Goal: Complete application form

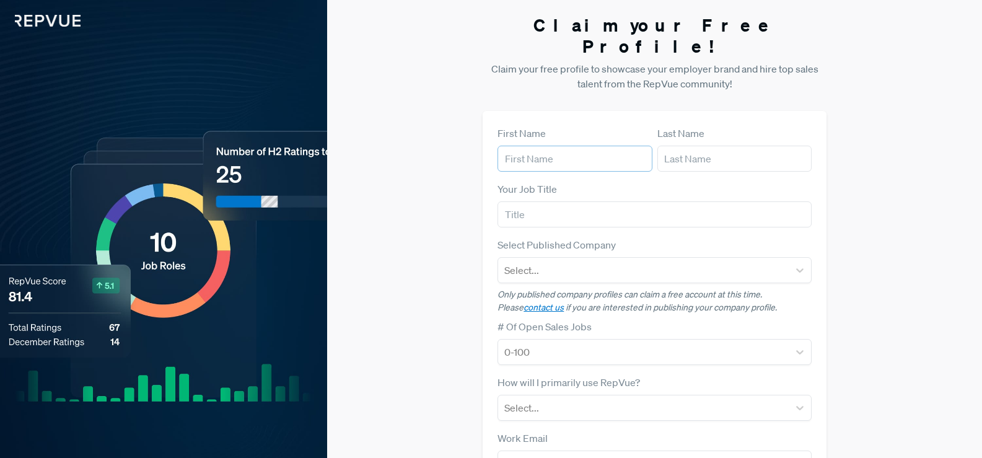
click at [565, 146] on input "text" at bounding box center [575, 159] width 154 height 26
type input "Foogle"
click at [684, 146] on input "text" at bounding box center [734, 159] width 154 height 26
type input "Tech"
click at [545, 148] on input "Foogle" at bounding box center [575, 159] width 154 height 26
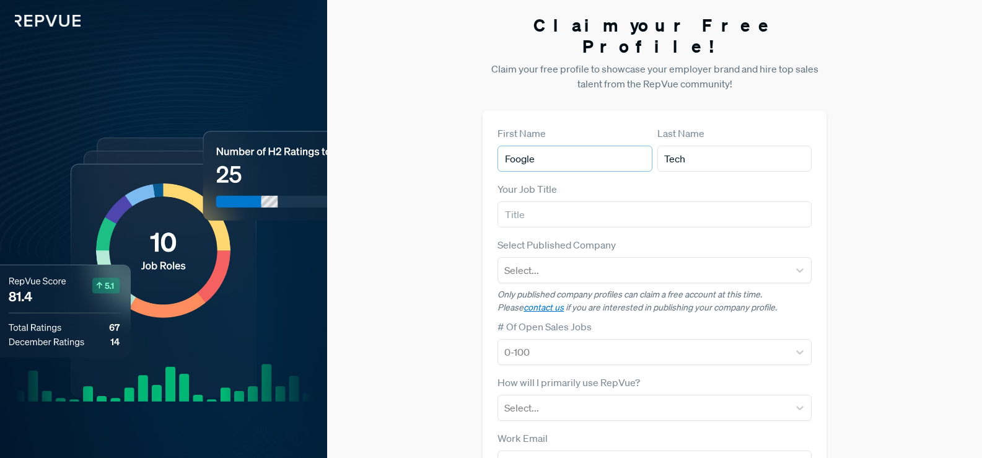
click at [545, 148] on input "Foogle" at bounding box center [575, 159] width 154 height 26
type input "[PERSON_NAME]"
click at [684, 146] on input "Tech" at bounding box center [734, 159] width 154 height 26
click at [682, 146] on input "Tech" at bounding box center [734, 159] width 154 height 26
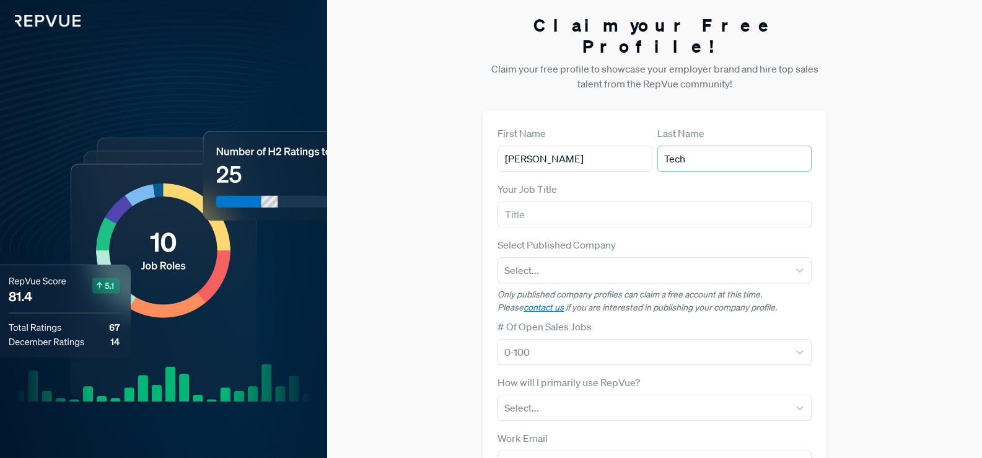
click at [682, 146] on input "Tech" at bounding box center [734, 159] width 154 height 26
type input "[PERSON_NAME]"
click at [603, 201] on input "text" at bounding box center [655, 214] width 314 height 26
type input "C"
type input "Managing Director"
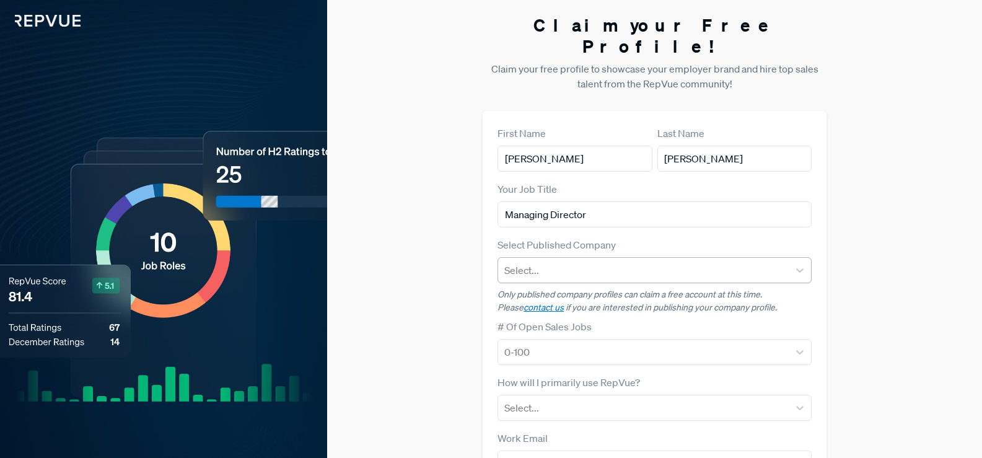
click at [617, 262] on div at bounding box center [643, 270] width 278 height 17
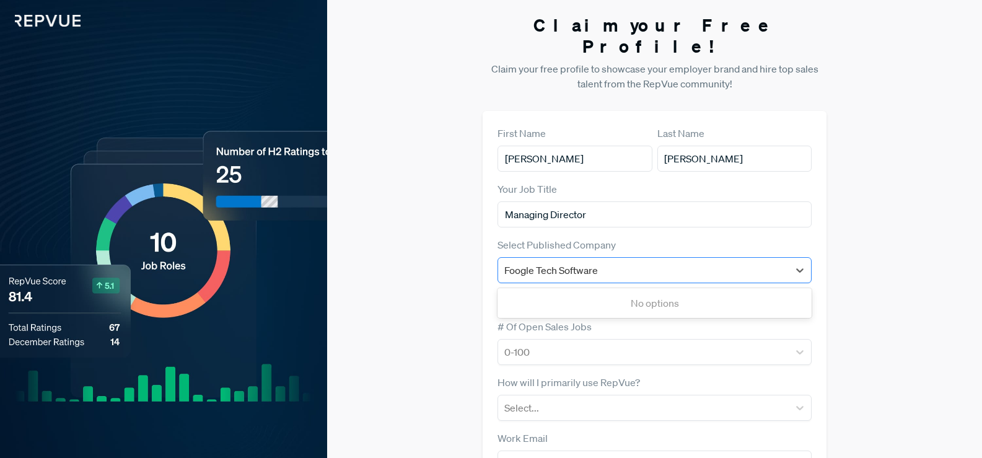
type input "Foogle Tech Software"
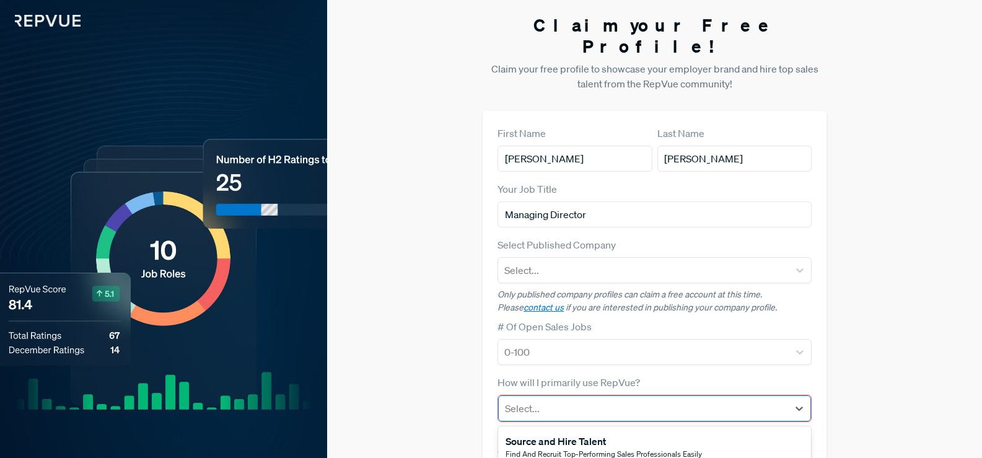
click at [674, 400] on div at bounding box center [643, 408] width 277 height 17
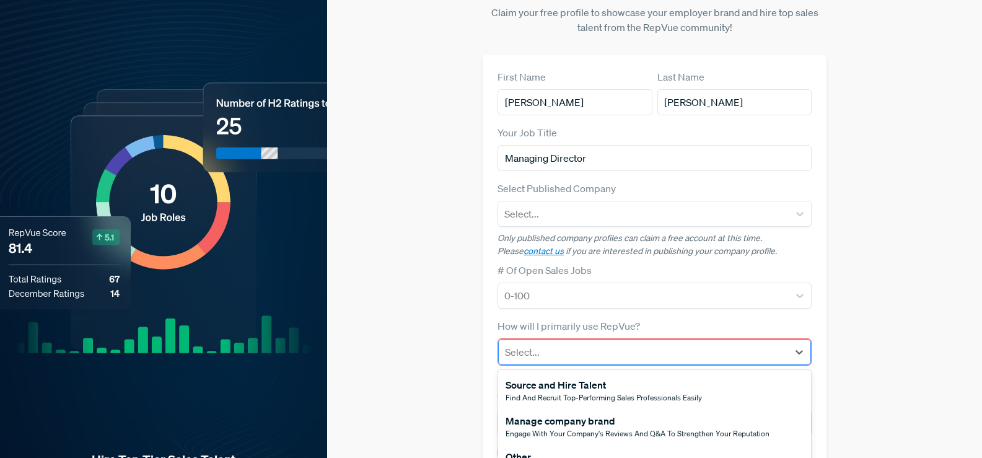
scroll to position [66, 0]
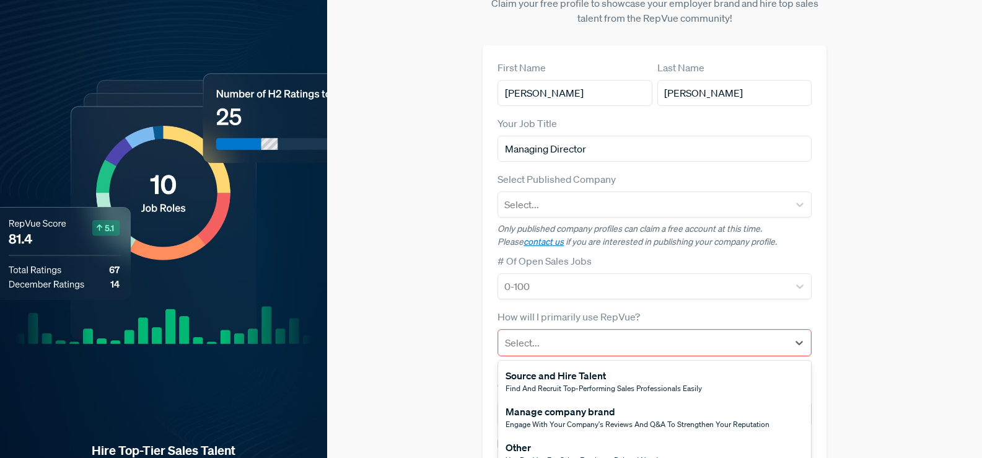
click at [638, 368] on div "Source and Hire Talent" at bounding box center [604, 375] width 196 height 15
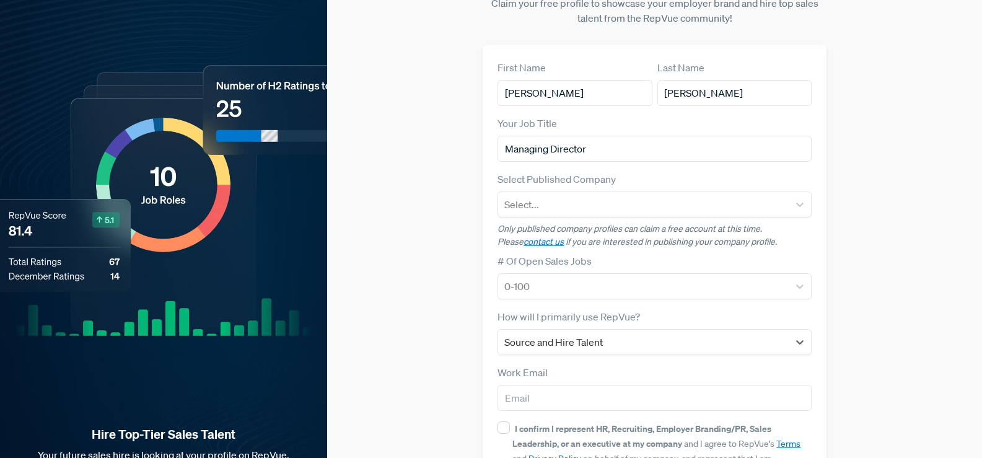
scroll to position [50, 0]
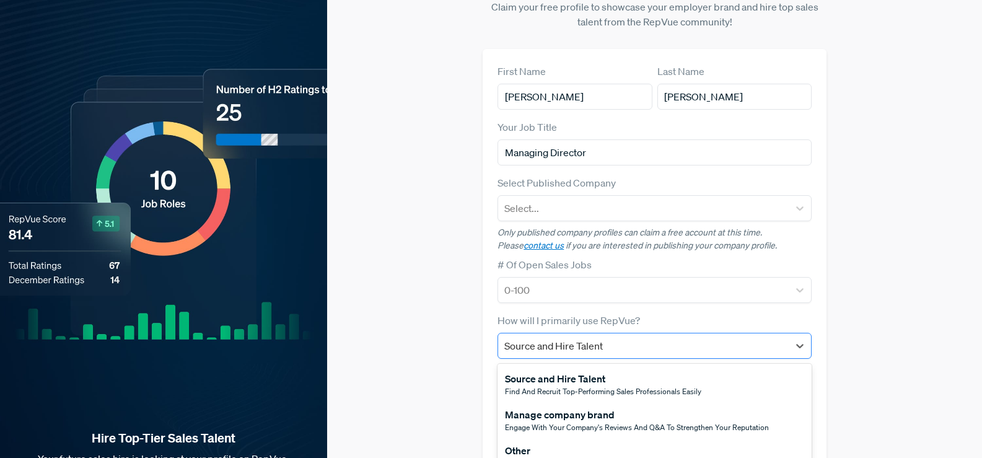
click at [648, 337] on div at bounding box center [643, 345] width 278 height 17
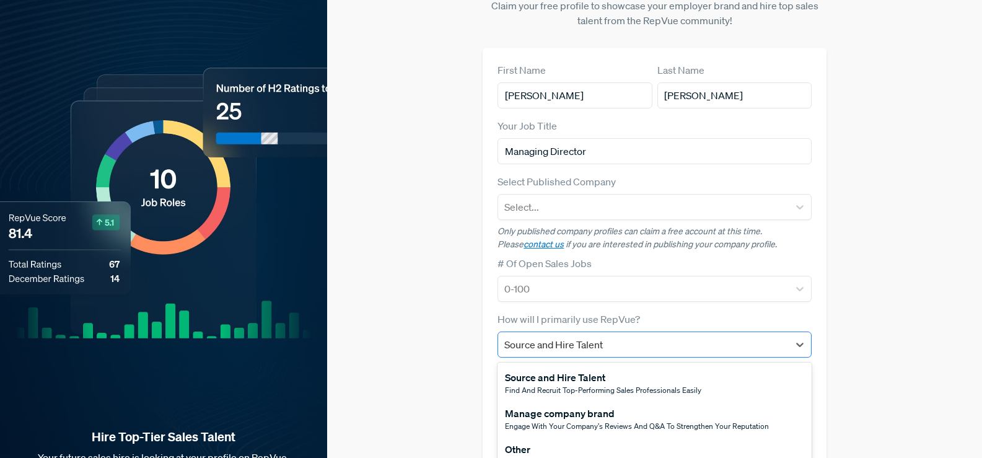
scroll to position [65, 0]
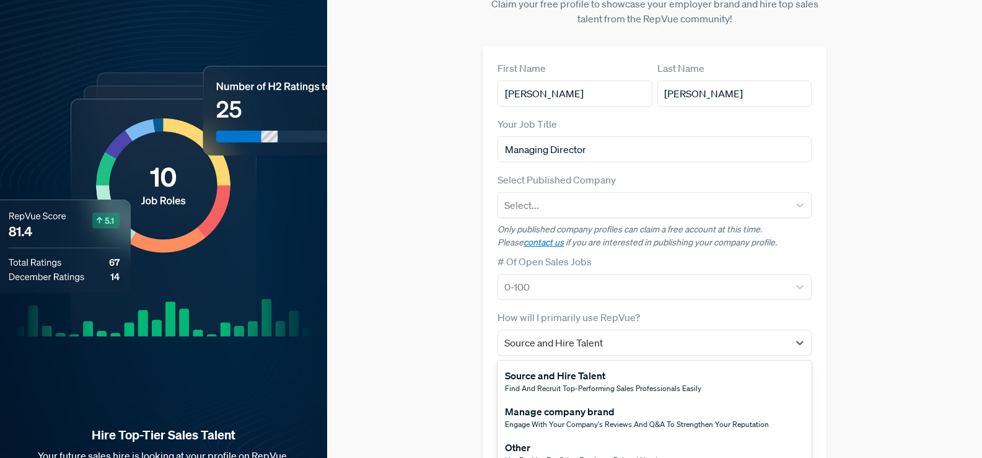
click at [665, 419] on span "Engage with your company's reviews and Q&A to strengthen your reputation" at bounding box center [637, 424] width 264 height 11
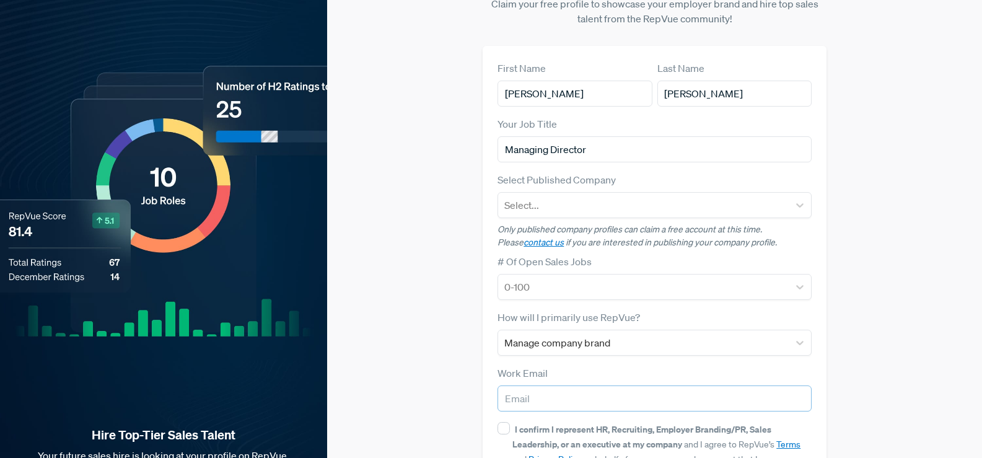
click at [663, 387] on input "email" at bounding box center [655, 398] width 314 height 26
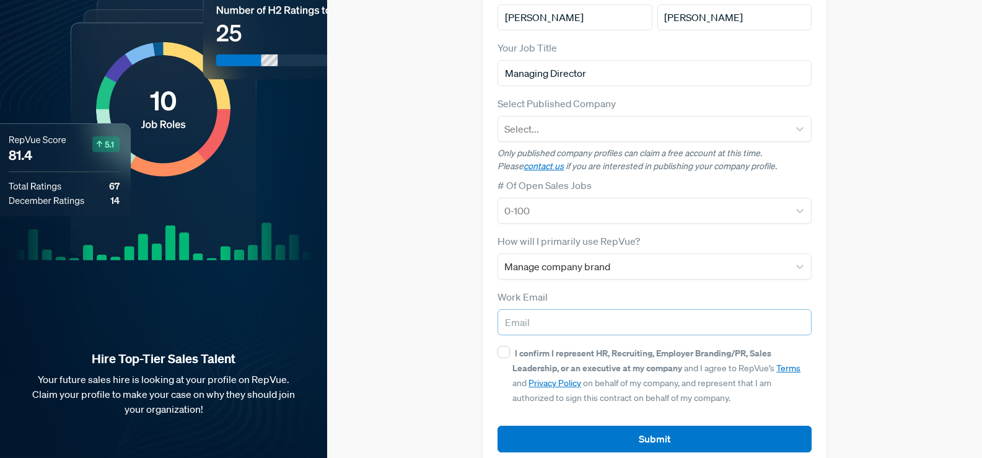
scroll to position [0, 0]
